Goal: Information Seeking & Learning: Learn about a topic

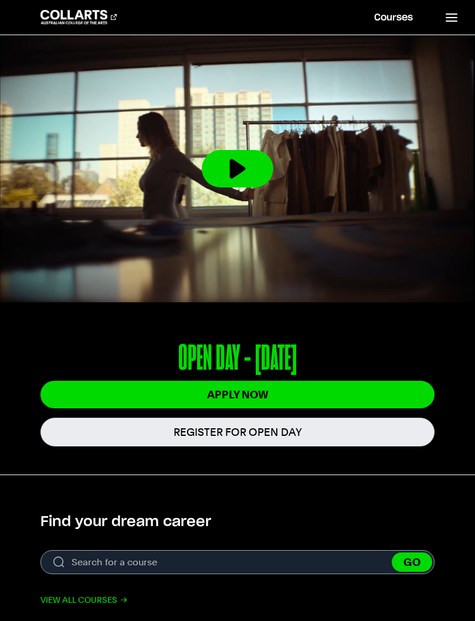
scroll to position [312, 0]
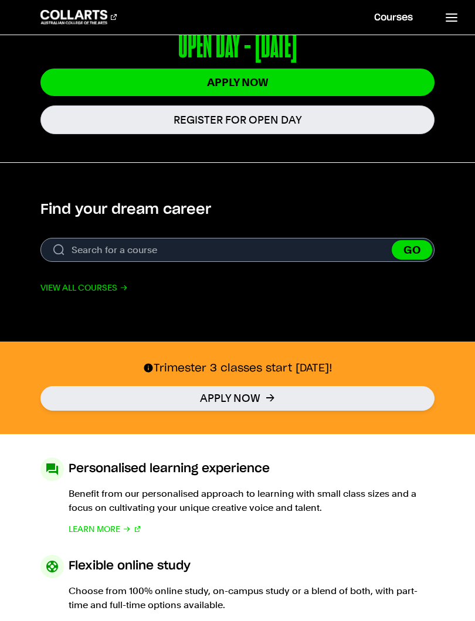
click at [64, 295] on link "View all courses" at bounding box center [83, 288] width 87 height 14
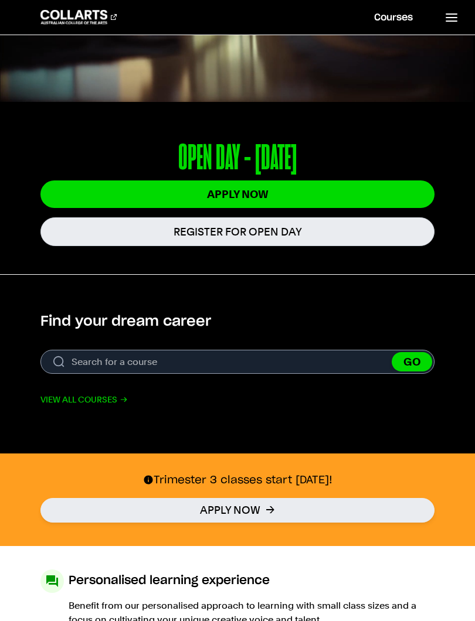
scroll to position [331, 0]
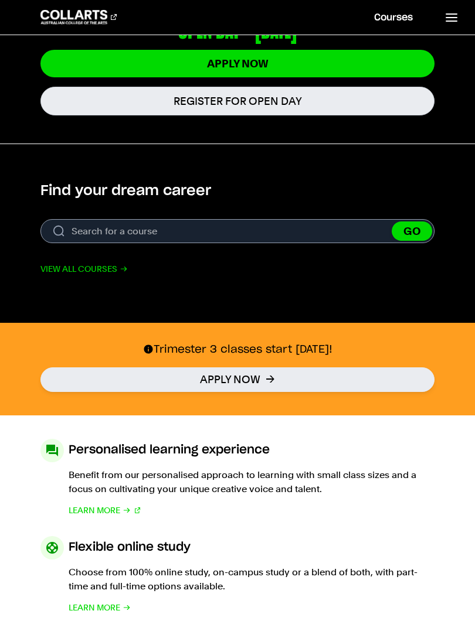
click at [75, 265] on link "View all courses" at bounding box center [83, 269] width 87 height 14
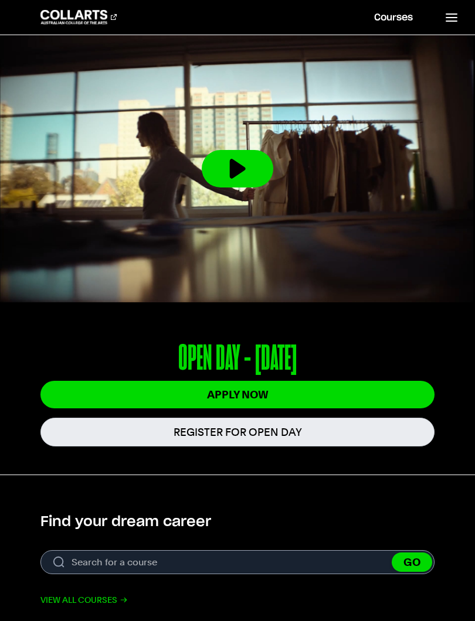
click at [74, 605] on link "View all courses" at bounding box center [83, 600] width 87 height 14
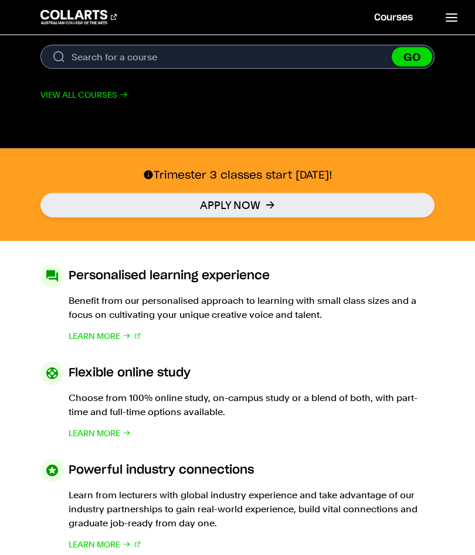
scroll to position [506, 0]
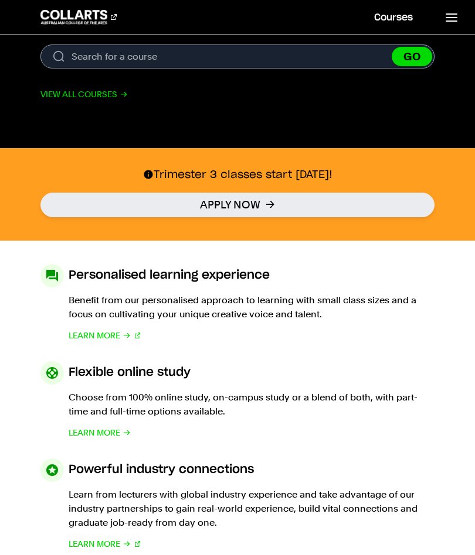
click at [380, 8] on link "Courses" at bounding box center [393, 17] width 67 height 35
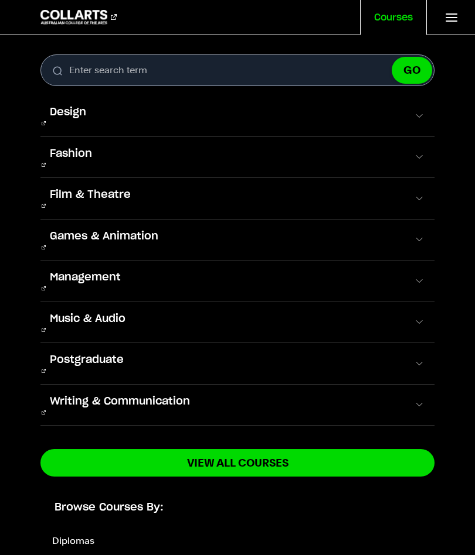
click at [63, 118] on span "Design" at bounding box center [67, 112] width 55 height 15
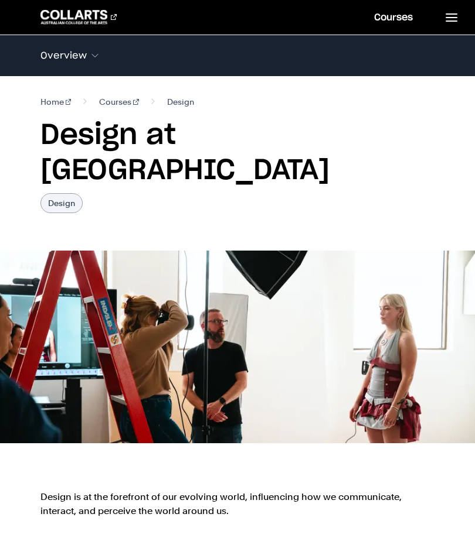
click at [396, 23] on link "Courses" at bounding box center [393, 17] width 67 height 35
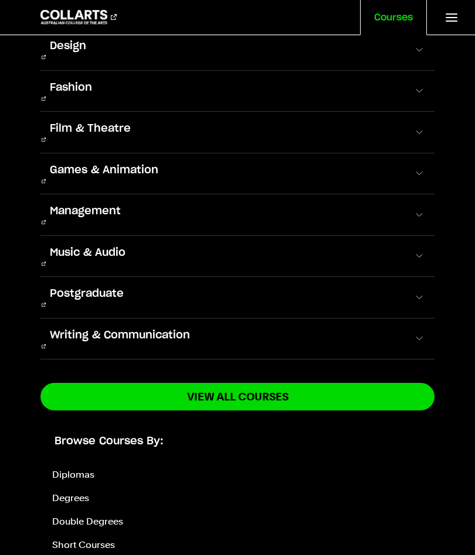
scroll to position [66, 0]
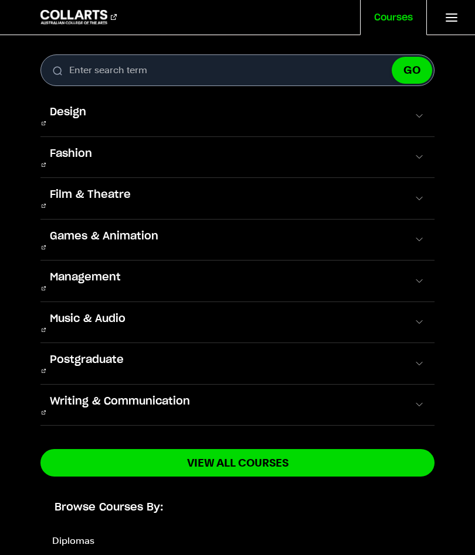
click at [75, 353] on span "Postgraduate" at bounding box center [86, 360] width 93 height 15
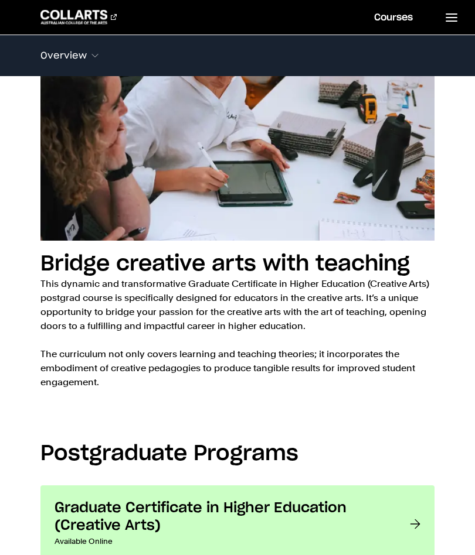
scroll to position [516, 0]
